Goal: Use online tool/utility: Utilize a website feature to perform a specific function

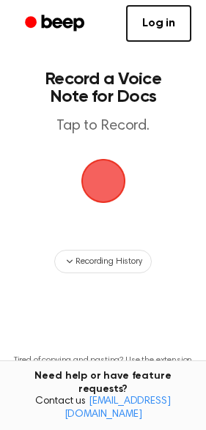
click at [111, 185] on span "button" at bounding box center [103, 180] width 53 height 53
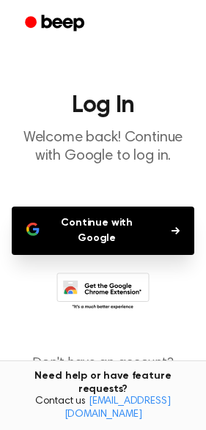
click at [112, 225] on button "Continue with Google" at bounding box center [103, 230] width 182 height 48
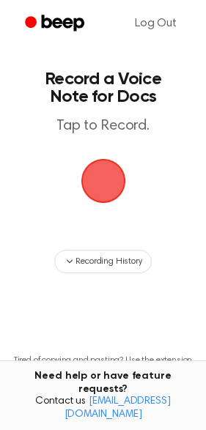
click at [108, 184] on span "button" at bounding box center [103, 181] width 45 height 45
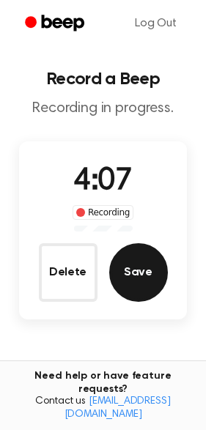
click at [134, 258] on button "Save" at bounding box center [138, 272] width 59 height 59
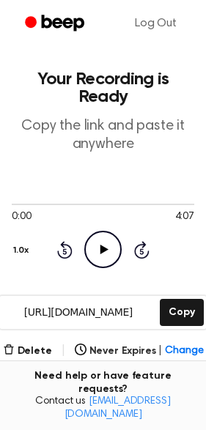
click at [99, 250] on icon "Play Audio" at bounding box center [102, 249] width 37 height 37
click at [15, 203] on div at bounding box center [103, 204] width 182 height 12
drag, startPoint x: 10, startPoint y: 206, endPoint x: 28, endPoint y: 206, distance: 18.3
click at [28, 206] on div at bounding box center [103, 204] width 182 height 12
click at [1, 206] on span at bounding box center [6, 204] width 12 height 12
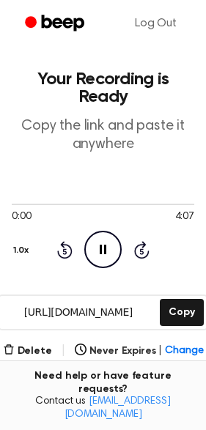
click at [108, 247] on icon "Pause Audio" at bounding box center [102, 249] width 37 height 37
click at [107, 247] on icon "Play Audio" at bounding box center [102, 249] width 37 height 37
click at [184, 212] on span "4:07" at bounding box center [184, 216] width 19 height 15
drag, startPoint x: 13, startPoint y: 203, endPoint x: 56, endPoint y: 203, distance: 42.4
click at [56, 203] on div at bounding box center [103, 203] width 182 height 1
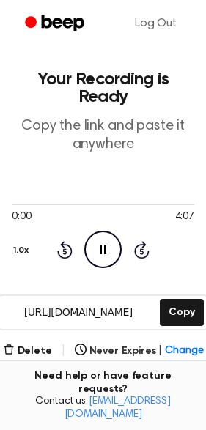
click at [103, 242] on icon "Pause Audio" at bounding box center [102, 249] width 37 height 37
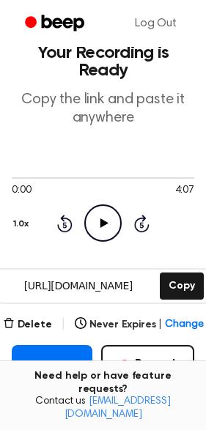
scroll to position [274, 0]
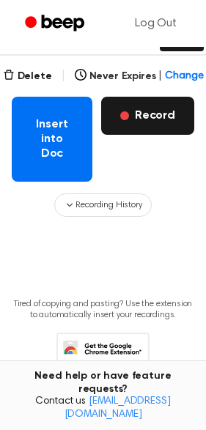
click at [149, 119] on button "Record" at bounding box center [147, 116] width 93 height 38
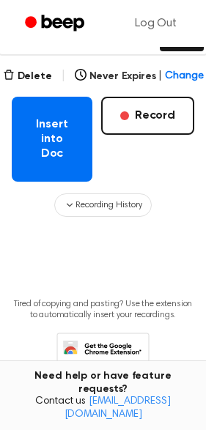
scroll to position [304, 0]
